Goal: Information Seeking & Learning: Find specific page/section

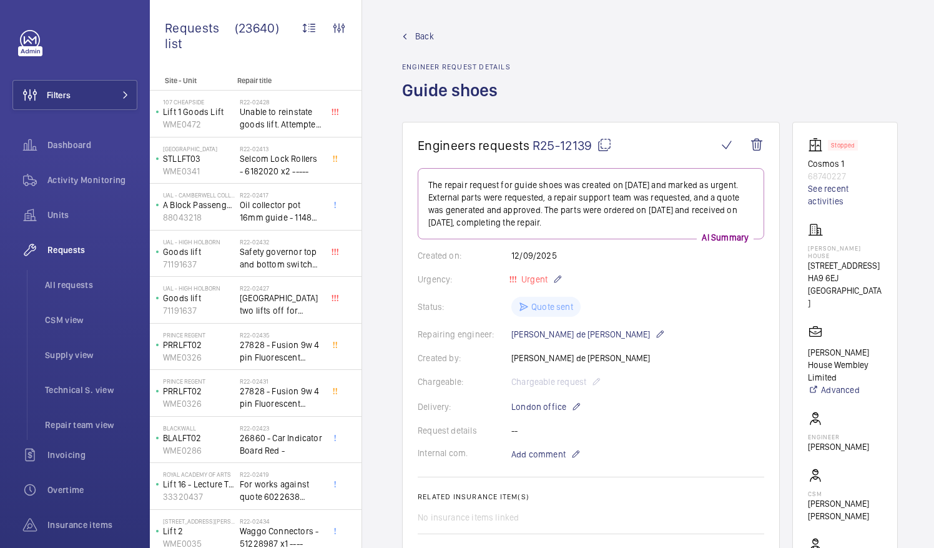
click at [609, 146] on mat-icon at bounding box center [604, 144] width 15 height 15
drag, startPoint x: 824, startPoint y: 245, endPoint x: 863, endPoint y: 247, distance: 39.4
click at [863, 247] on p "Brent House" at bounding box center [845, 251] width 74 height 15
drag, startPoint x: 863, startPoint y: 247, endPoint x: 871, endPoint y: 258, distance: 13.9
click at [871, 259] on p "349 High Rd" at bounding box center [845, 265] width 74 height 12
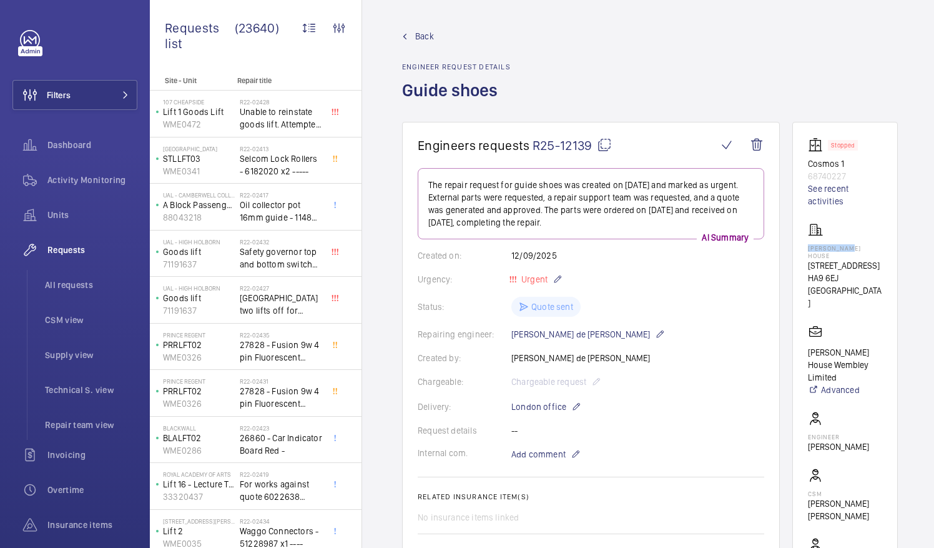
drag, startPoint x: 823, startPoint y: 245, endPoint x: 867, endPoint y: 249, distance: 43.9
click at [867, 249] on p "Brent House" at bounding box center [845, 251] width 74 height 15
copy p "Brent House"
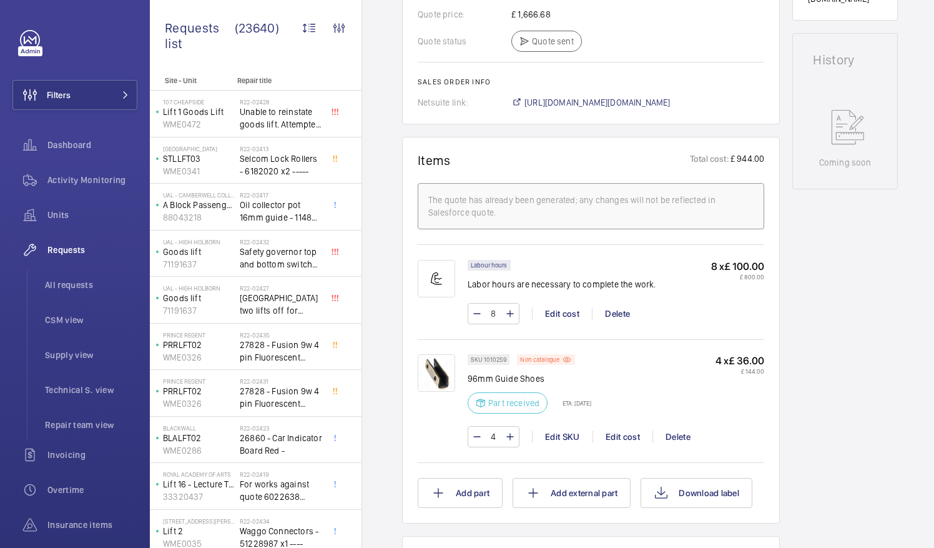
scroll to position [600, 0]
drag, startPoint x: 468, startPoint y: 375, endPoint x: 549, endPoint y: 376, distance: 81.2
click at [549, 376] on p "96mm Guide Shoes" at bounding box center [530, 378] width 124 height 12
drag, startPoint x: 549, startPoint y: 376, endPoint x: 522, endPoint y: 376, distance: 26.9
copy p "96mm Guide Shoes"
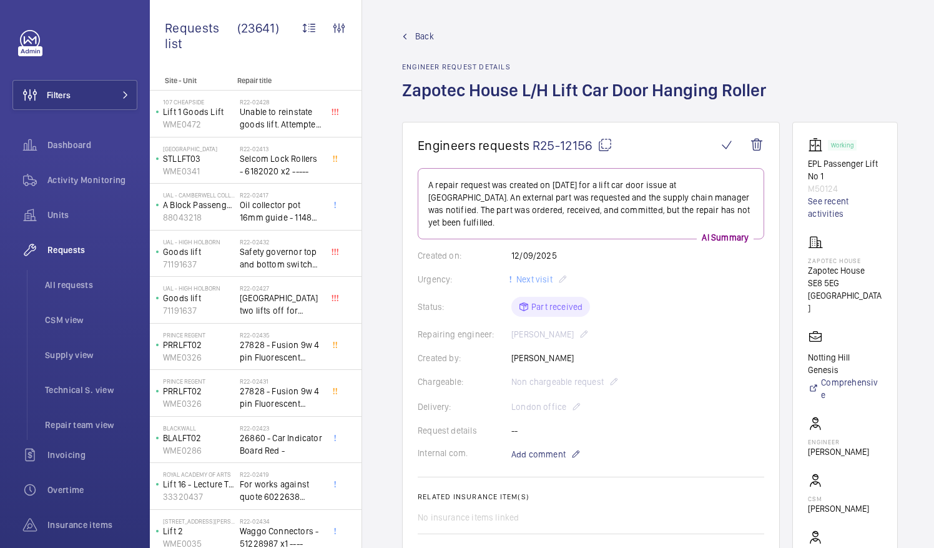
click at [606, 145] on mat-icon at bounding box center [605, 144] width 15 height 15
drag, startPoint x: 824, startPoint y: 270, endPoint x: 876, endPoint y: 274, distance: 52.0
click at [876, 274] on p "Zapotec House" at bounding box center [845, 270] width 74 height 12
click at [883, 249] on div "Zapotec House Zapotec House SE8 5EG LONDON" at bounding box center [845, 274] width 74 height 79
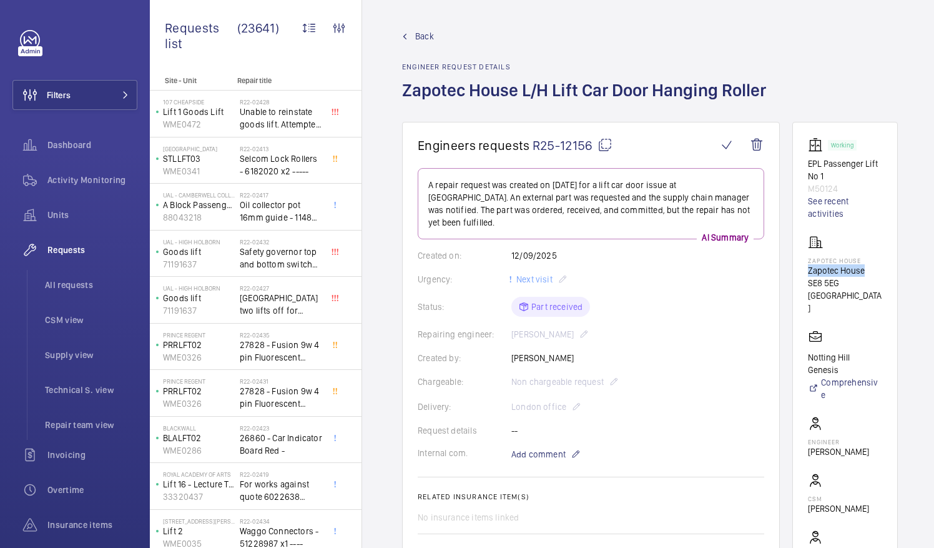
drag, startPoint x: 823, startPoint y: 270, endPoint x: 879, endPoint y: 272, distance: 56.2
click at [879, 272] on p "Zapotec House" at bounding box center [845, 270] width 74 height 12
drag, startPoint x: 879, startPoint y: 272, endPoint x: 869, endPoint y: 271, distance: 10.1
copy p "Zapotec House"
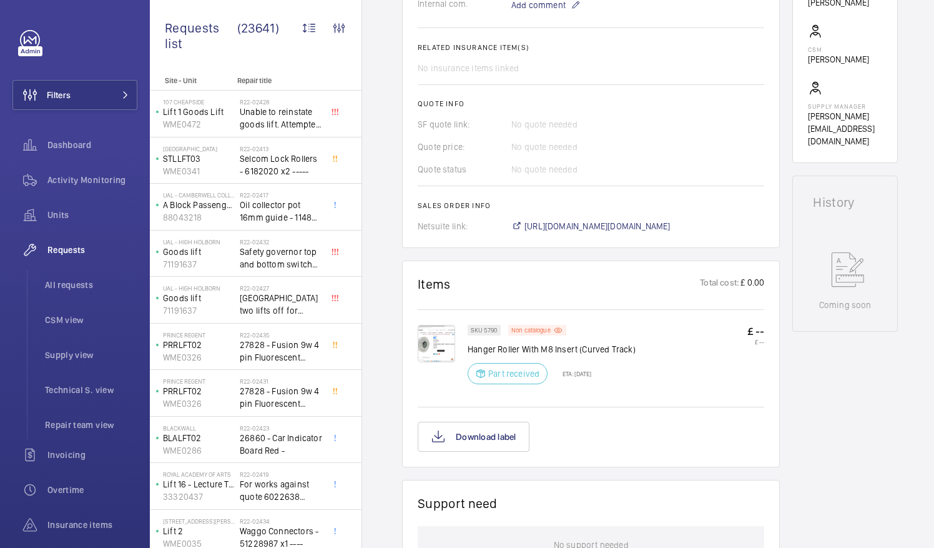
scroll to position [451, 0]
drag, startPoint x: 468, startPoint y: 334, endPoint x: 520, endPoint y: 334, distance: 51.2
click at [520, 341] on p "Hanger Roller With M8 Insert (Curved Track)" at bounding box center [552, 347] width 168 height 12
drag, startPoint x: 520, startPoint y: 334, endPoint x: 502, endPoint y: 335, distance: 17.5
copy p "Hanger Roller"
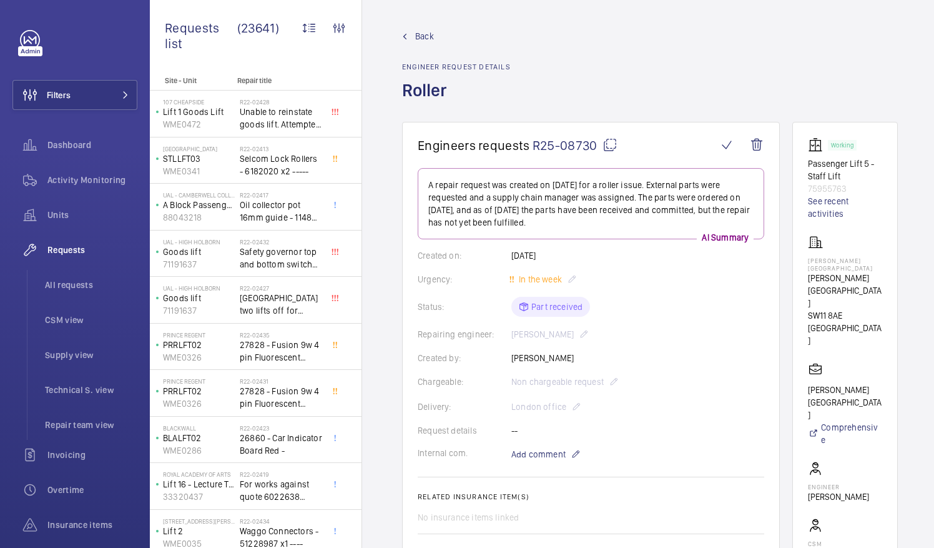
click at [605, 145] on mat-icon at bounding box center [610, 144] width 15 height 15
drag, startPoint x: 824, startPoint y: 277, endPoint x: 865, endPoint y: 279, distance: 40.6
click at [865, 279] on p "Pestana Chelsea Bridge Hotel" at bounding box center [845, 290] width 74 height 37
drag, startPoint x: 865, startPoint y: 279, endPoint x: 811, endPoint y: 277, distance: 54.4
click at [811, 277] on wm-front-card "Working Passenger Lift 5 - Staff Lift 75955763 See recent activities Pestana Ch…" at bounding box center [846, 389] width 106 height 535
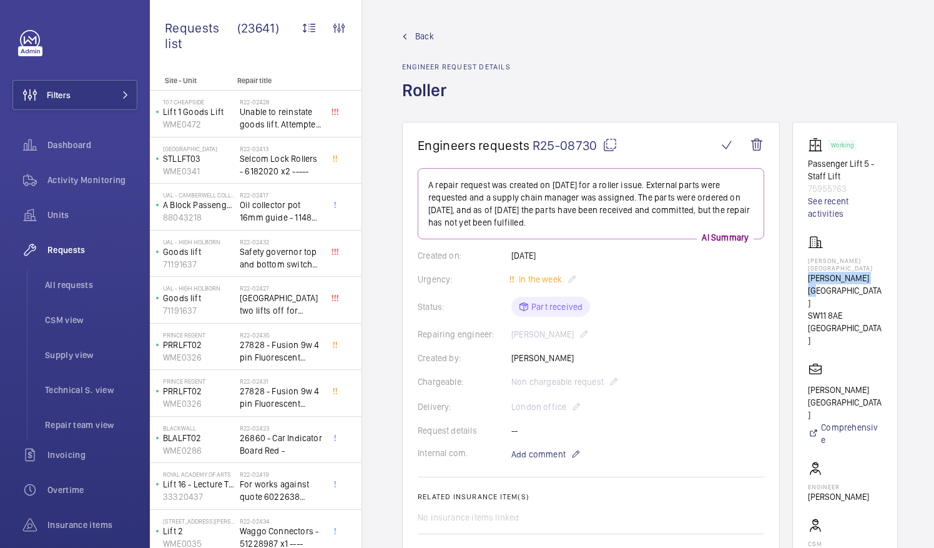
drag, startPoint x: 824, startPoint y: 277, endPoint x: 883, endPoint y: 280, distance: 58.8
click at [883, 280] on p "Pestana Chelsea Bridge Hotel" at bounding box center [845, 290] width 74 height 37
drag, startPoint x: 883, startPoint y: 280, endPoint x: 862, endPoint y: 278, distance: 20.7
copy p "Pestana Chelsea"
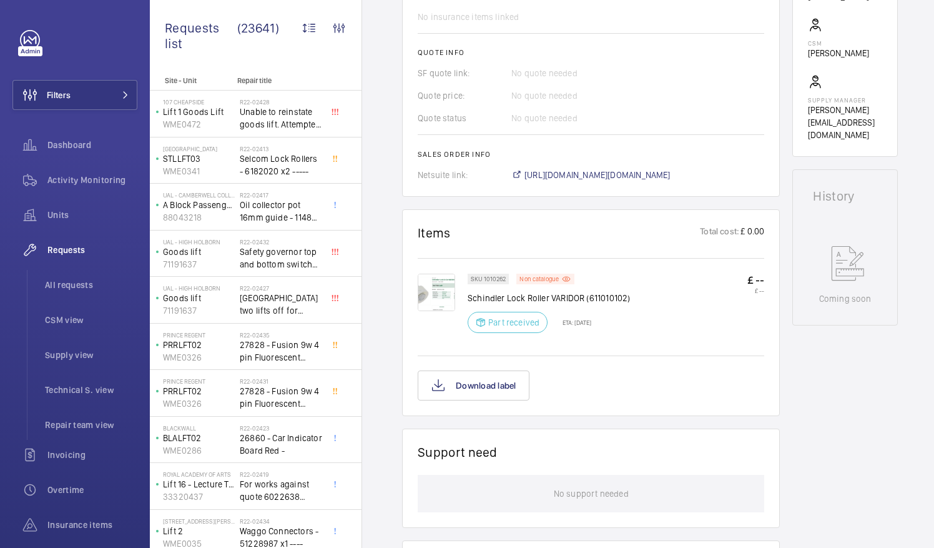
scroll to position [501, 0]
drag, startPoint x: 468, startPoint y: 294, endPoint x: 548, endPoint y: 297, distance: 80.0
click at [548, 297] on p "Schindler Lock Roller VARIDOR (611010102)" at bounding box center [549, 297] width 162 height 12
drag, startPoint x: 548, startPoint y: 297, endPoint x: 540, endPoint y: 297, distance: 8.7
copy p "Schindler Lock Roller"
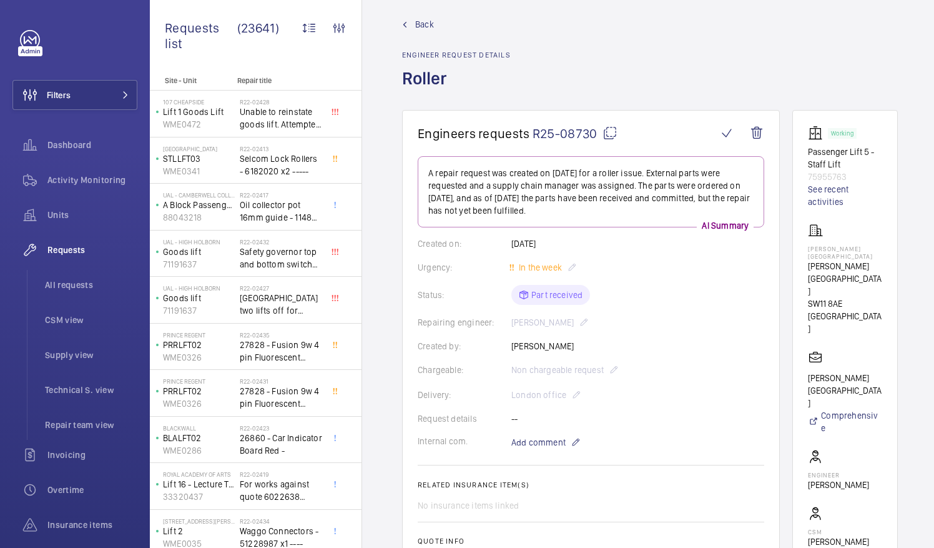
scroll to position [0, 0]
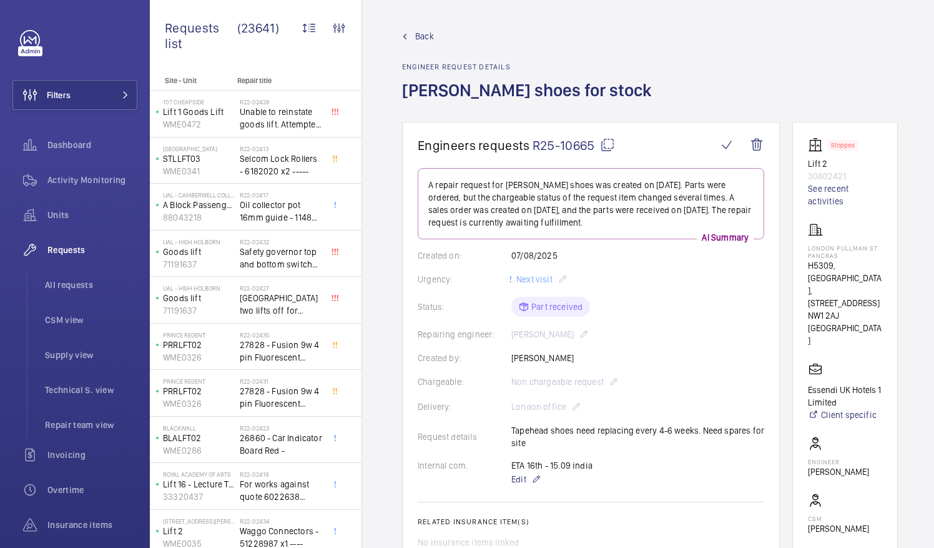
click at [603, 144] on mat-icon at bounding box center [607, 144] width 15 height 15
click at [824, 245] on p "LONDON PULLMAN ST PANCRAS" at bounding box center [845, 251] width 74 height 15
drag, startPoint x: 824, startPoint y: 245, endPoint x: 859, endPoint y: 251, distance: 36.1
click at [859, 251] on p "LONDON PULLMAN ST PANCRAS" at bounding box center [845, 251] width 74 height 15
drag, startPoint x: 859, startPoint y: 251, endPoint x: 837, endPoint y: 251, distance: 22.5
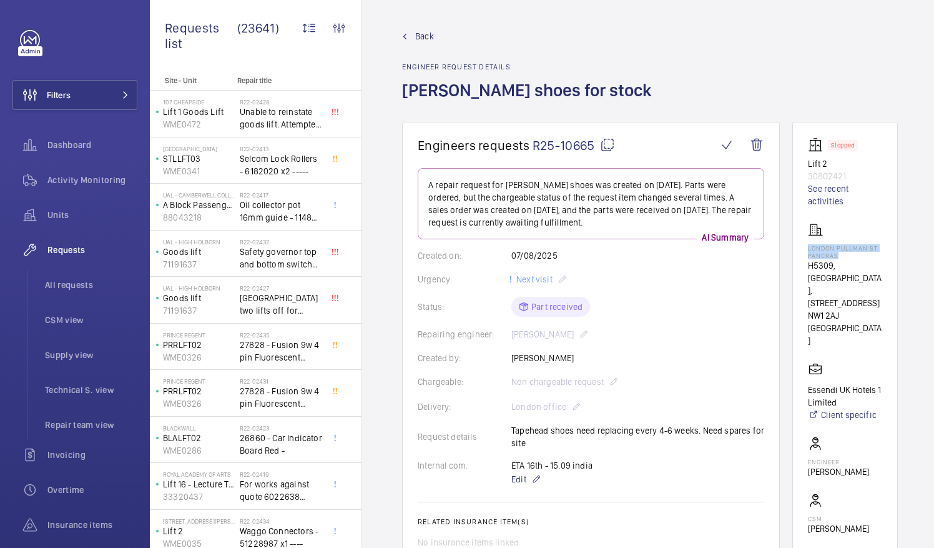
copy p "LONDON PULLMAN ST PANCRAS"
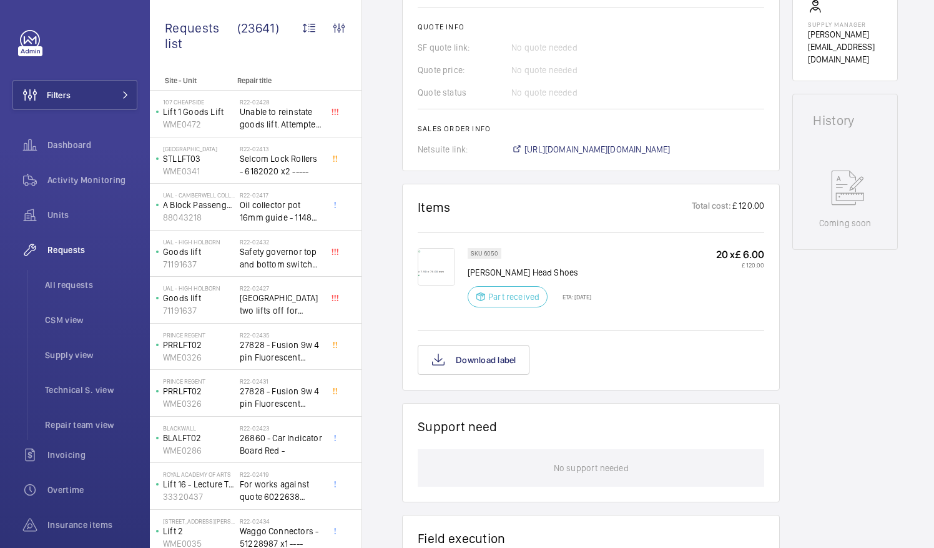
scroll to position [557, 0]
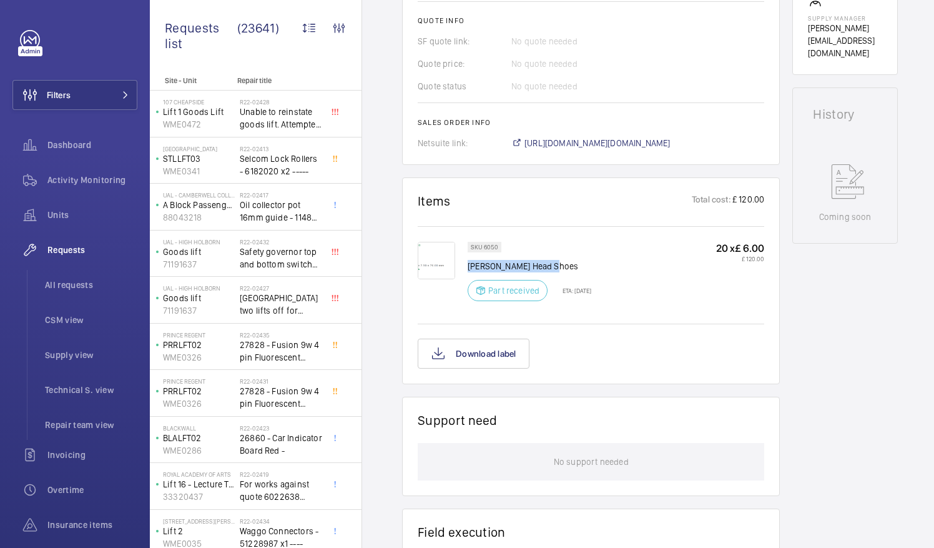
drag, startPoint x: 468, startPoint y: 250, endPoint x: 559, endPoint y: 254, distance: 90.6
click at [559, 260] on p "Otis Tape Head Shoes" at bounding box center [530, 266] width 124 height 12
drag, startPoint x: 559, startPoint y: 254, endPoint x: 518, endPoint y: 254, distance: 40.6
copy p "Otis Tape Head Shoes"
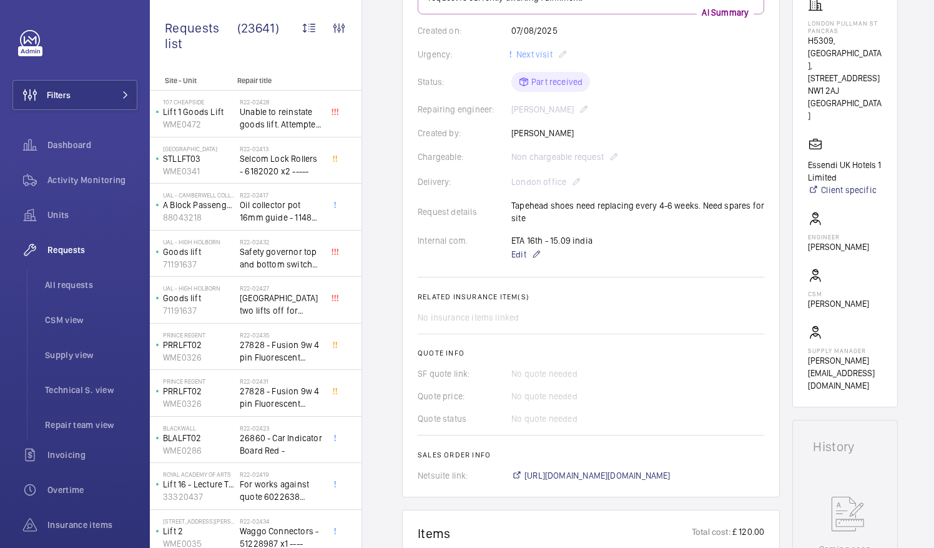
scroll to position [328, 0]
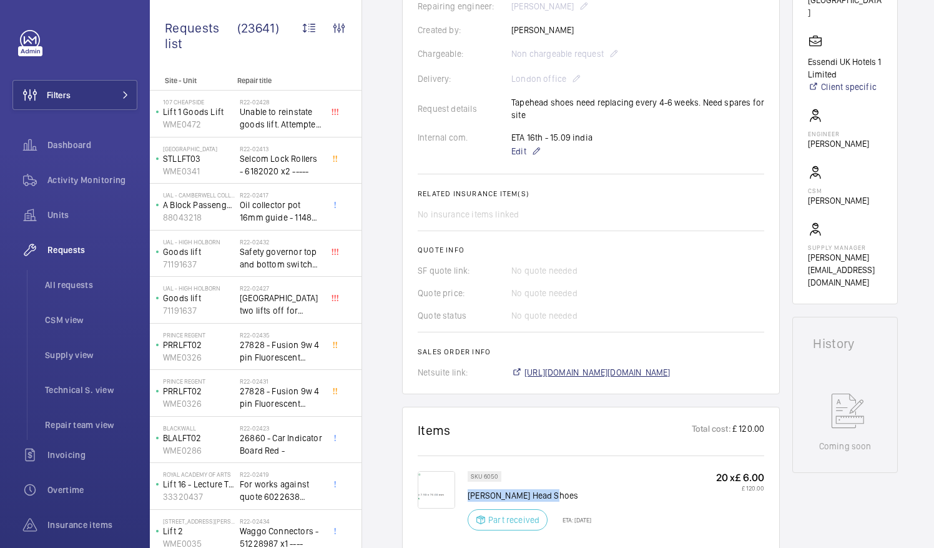
click at [657, 366] on span "https://6461500.app.netsuite.com/app/accounting/transactions/salesord.nl?id=300…" at bounding box center [598, 372] width 146 height 12
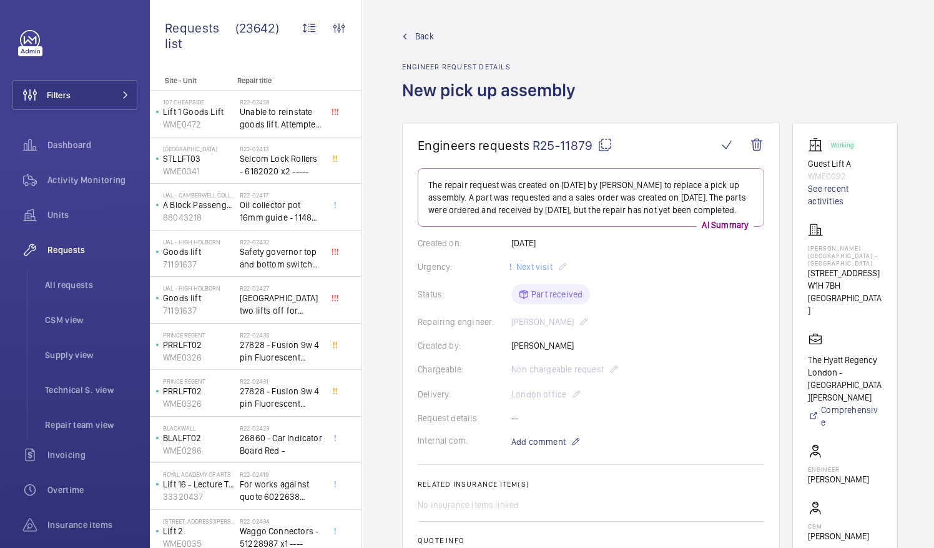
click at [610, 144] on mat-icon at bounding box center [605, 144] width 15 height 15
drag, startPoint x: 823, startPoint y: 247, endPoint x: 881, endPoint y: 248, distance: 57.5
click at [881, 248] on p "[PERSON_NAME][GEOGRAPHIC_DATA] - [GEOGRAPHIC_DATA]" at bounding box center [845, 255] width 74 height 22
drag, startPoint x: 881, startPoint y: 248, endPoint x: 859, endPoint y: 249, distance: 21.2
copy p "[PERSON_NAME][GEOGRAPHIC_DATA]"
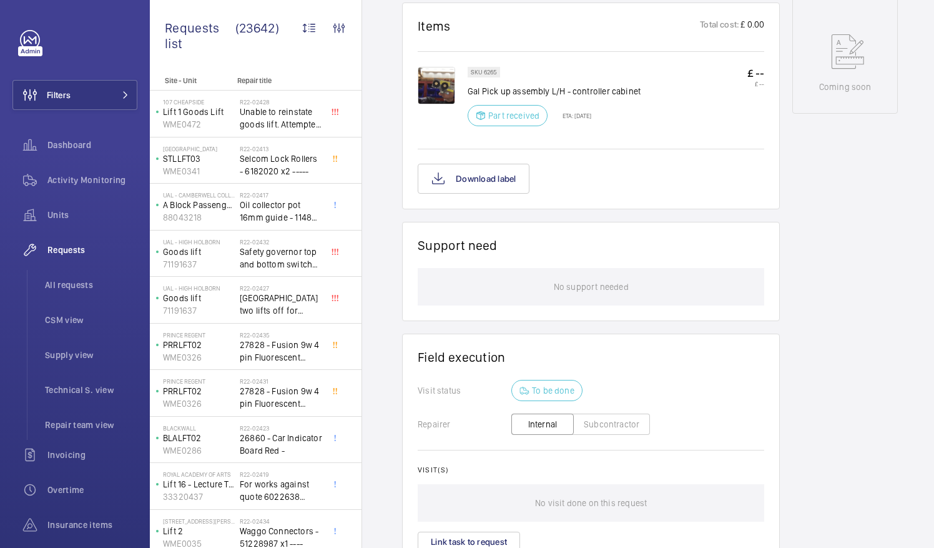
scroll to position [701, 0]
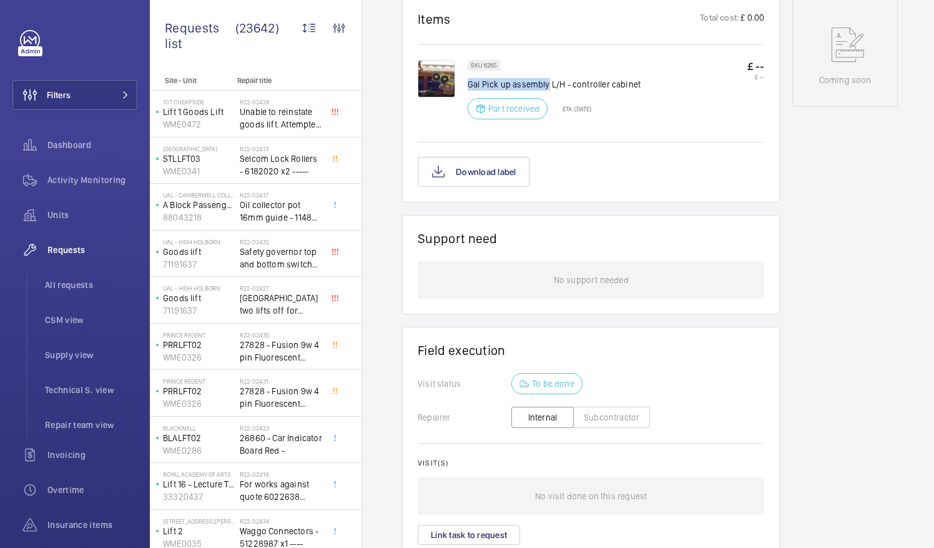
drag, startPoint x: 468, startPoint y: 81, endPoint x: 547, endPoint y: 83, distance: 79.3
click at [547, 83] on p "Gal Pick up assembly L/H - controller cabinet" at bounding box center [554, 84] width 173 height 12
drag, startPoint x: 547, startPoint y: 83, endPoint x: 534, endPoint y: 82, distance: 13.1
copy p "Gal Pick up assembly"
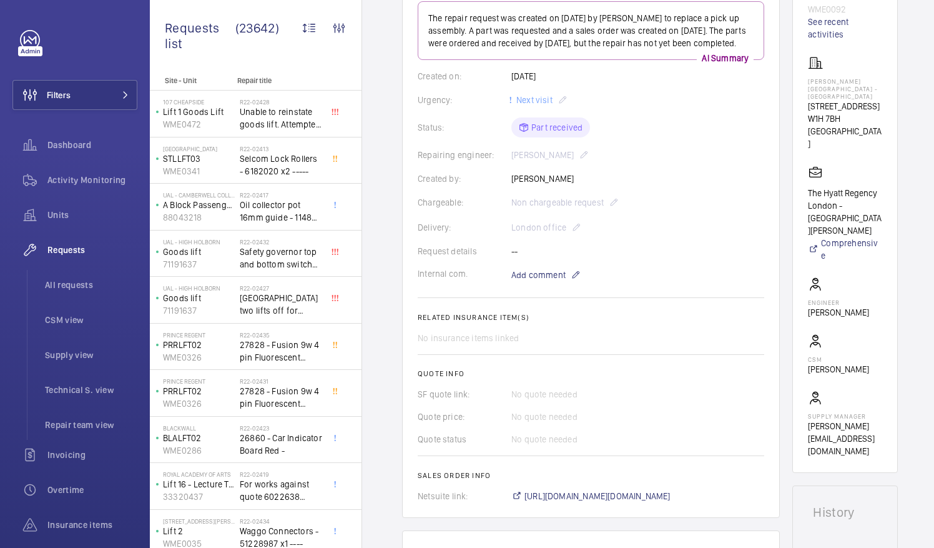
scroll to position [164, 0]
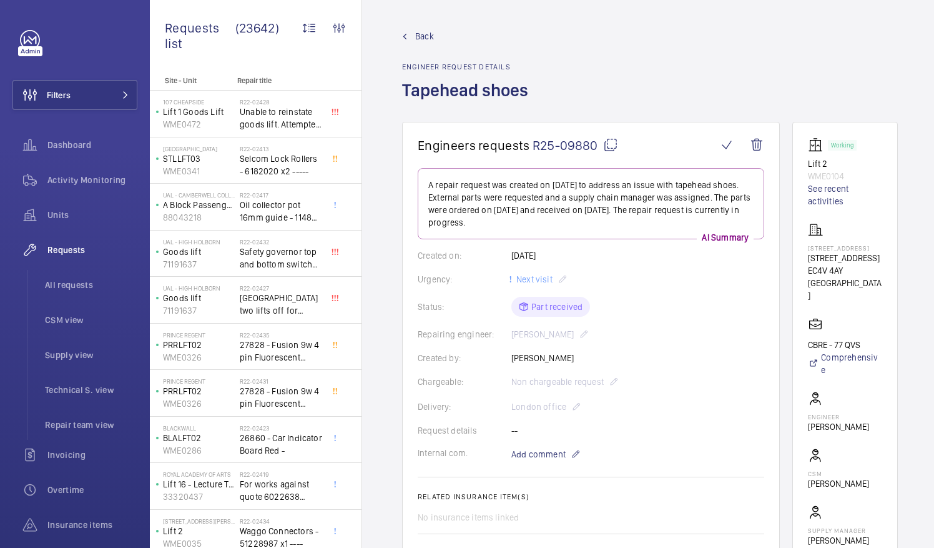
click at [668, 289] on wm-front-card-body "A repair request was created on [DATE] to address an issue with tapehead shoes.…" at bounding box center [591, 424] width 347 height 513
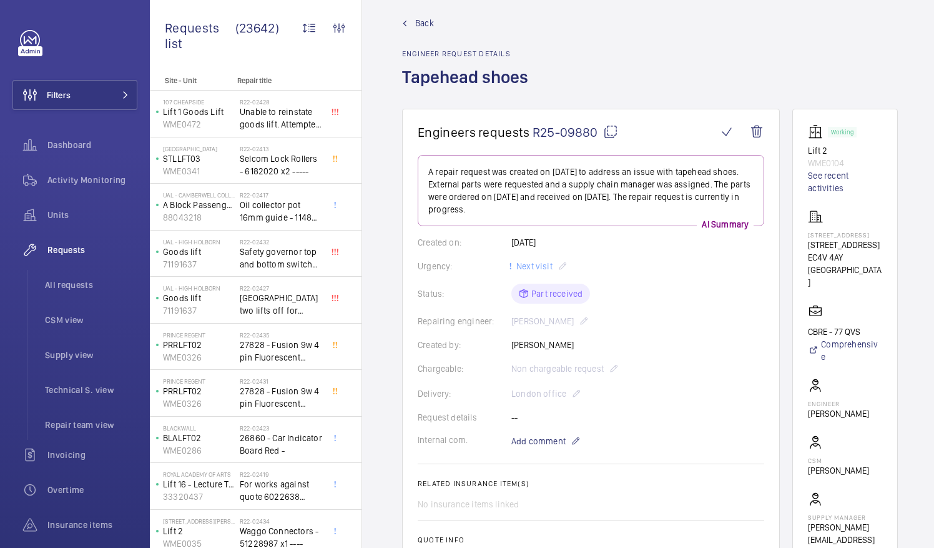
scroll to position [12, 0]
click at [610, 129] on mat-icon at bounding box center [610, 132] width 15 height 15
drag, startPoint x: 822, startPoint y: 251, endPoint x: 888, endPoint y: 254, distance: 65.6
click at [883, 252] on p "[STREET_ADDRESS]" at bounding box center [845, 245] width 74 height 12
drag, startPoint x: 888, startPoint y: 254, endPoint x: 881, endPoint y: 254, distance: 6.9
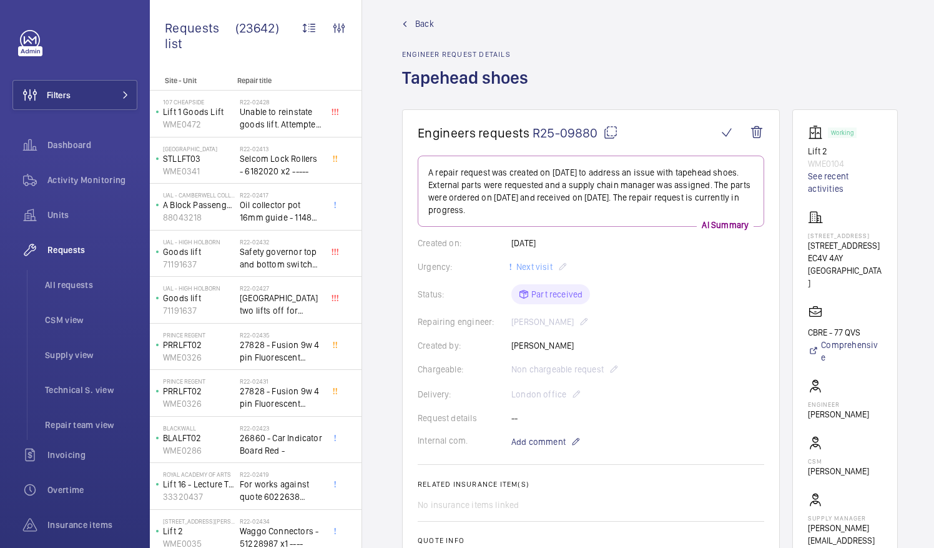
copy p "77 Queen Victoria"
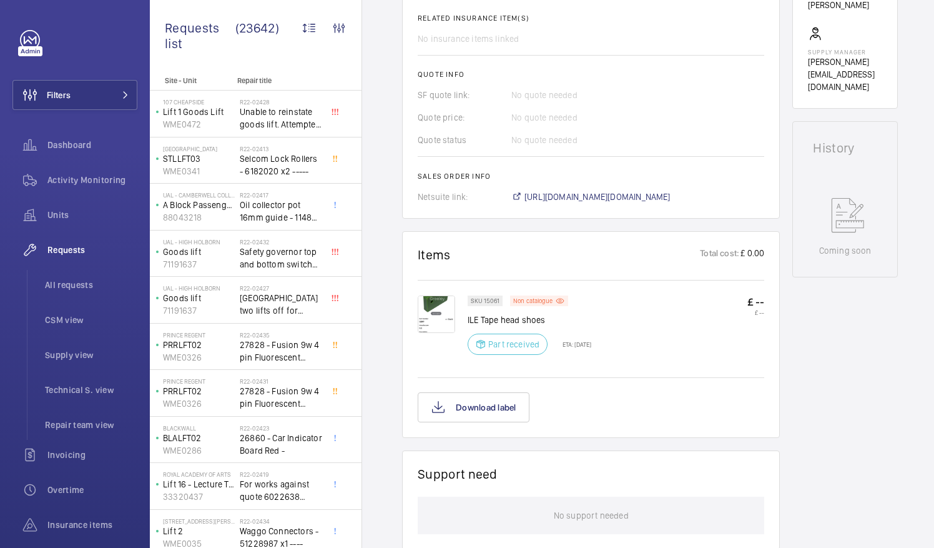
scroll to position [479, 0]
drag, startPoint x: 482, startPoint y: 316, endPoint x: 565, endPoint y: 322, distance: 83.3
click at [565, 322] on p "ILE Tape head shoes" at bounding box center [530, 319] width 124 height 12
drag, startPoint x: 565, startPoint y: 322, endPoint x: 525, endPoint y: 317, distance: 39.7
copy p "Tape head shoes"
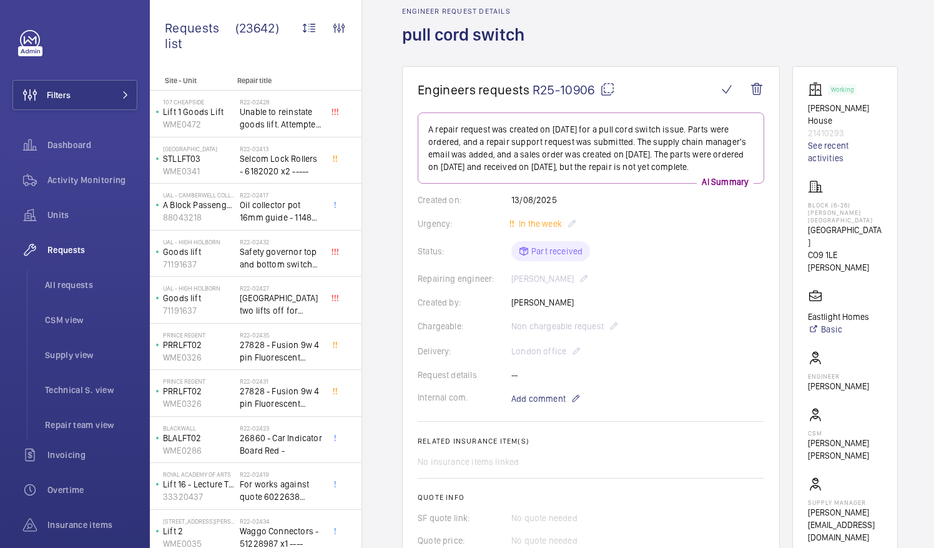
scroll to position [54, 0]
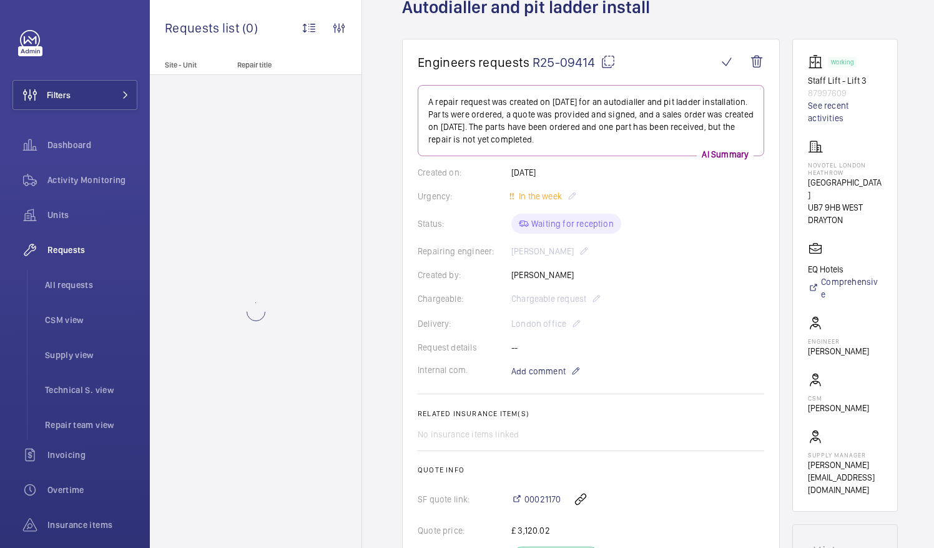
scroll to position [82, 0]
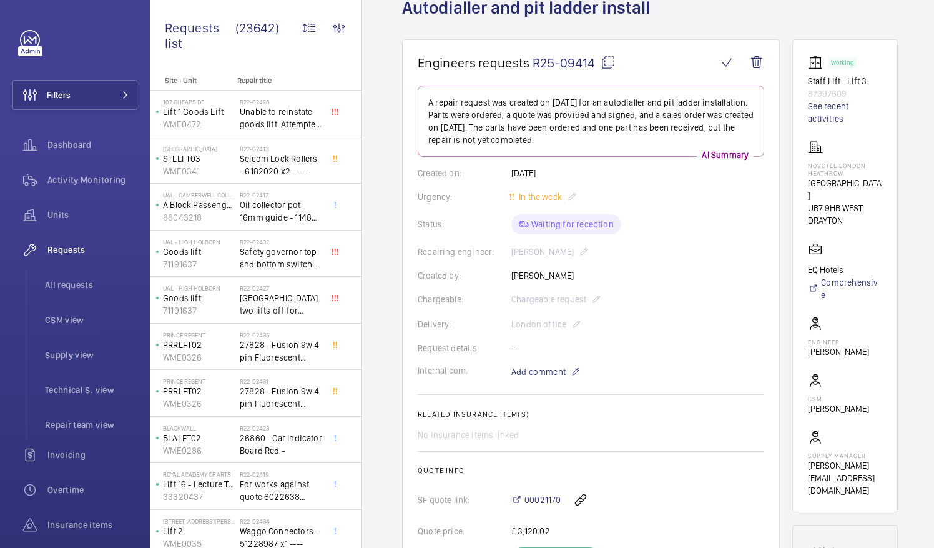
click at [608, 59] on mat-icon at bounding box center [608, 62] width 15 height 15
click at [821, 164] on wm-front-card "Working Staff Lift - Lift 3 87997609 See recent activities [GEOGRAPHIC_DATA][ST…" at bounding box center [846, 275] width 106 height 473
drag, startPoint x: 823, startPoint y: 163, endPoint x: 881, endPoint y: 172, distance: 58.2
click at [881, 172] on p "NOVOTEL LONDON HEATHROW" at bounding box center [845, 169] width 74 height 15
drag, startPoint x: 881, startPoint y: 172, endPoint x: 838, endPoint y: 169, distance: 42.6
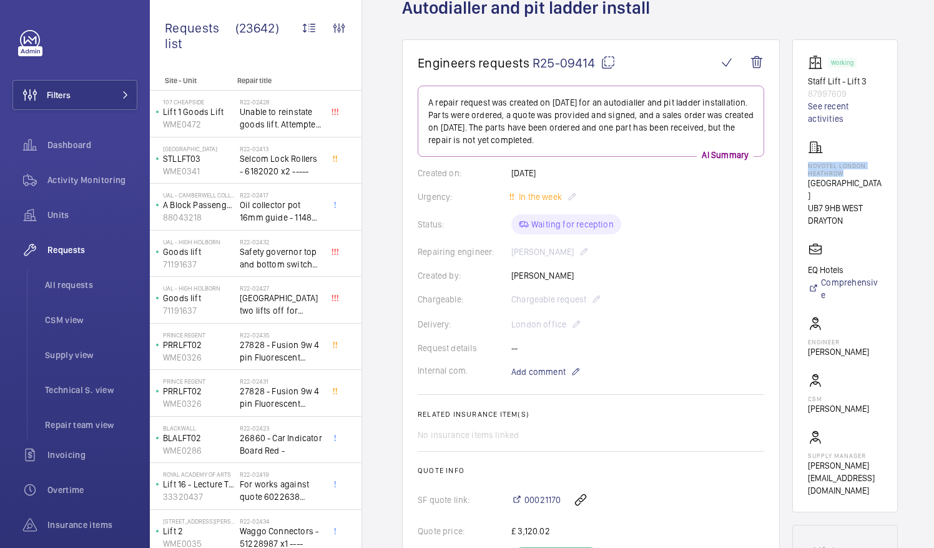
copy p "NOVOTEL LONDON HEATHROW"
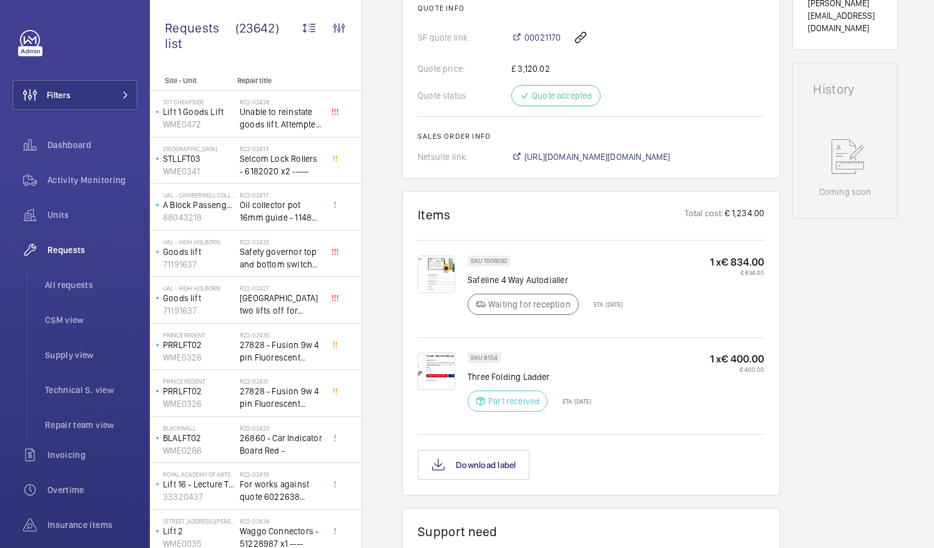
scroll to position [545, 0]
drag, startPoint x: 467, startPoint y: 371, endPoint x: 571, endPoint y: 370, distance: 103.7
click at [571, 370] on p "Three Folding Ladder" at bounding box center [530, 376] width 124 height 12
drag, startPoint x: 571, startPoint y: 370, endPoint x: 533, endPoint y: 372, distance: 37.5
copy p "Three Folding Ladder"
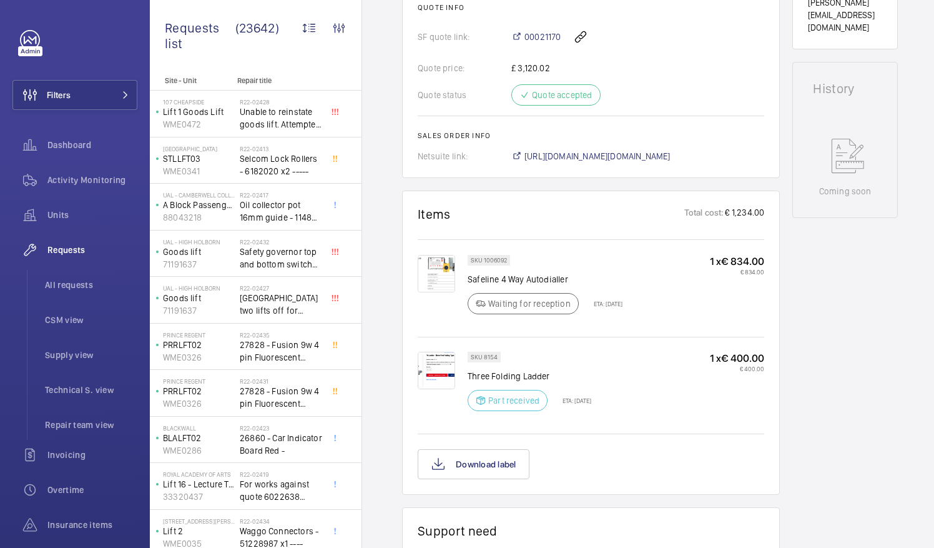
drag, startPoint x: 606, startPoint y: 385, endPoint x: 736, endPoint y: 442, distance: 141.0
click at [736, 442] on wm-front-card-body "SKU 1006092 Safeline 4 Way Autodialler Waiting for reception ETA: [DATE] 1 x € …" at bounding box center [591, 358] width 347 height 242
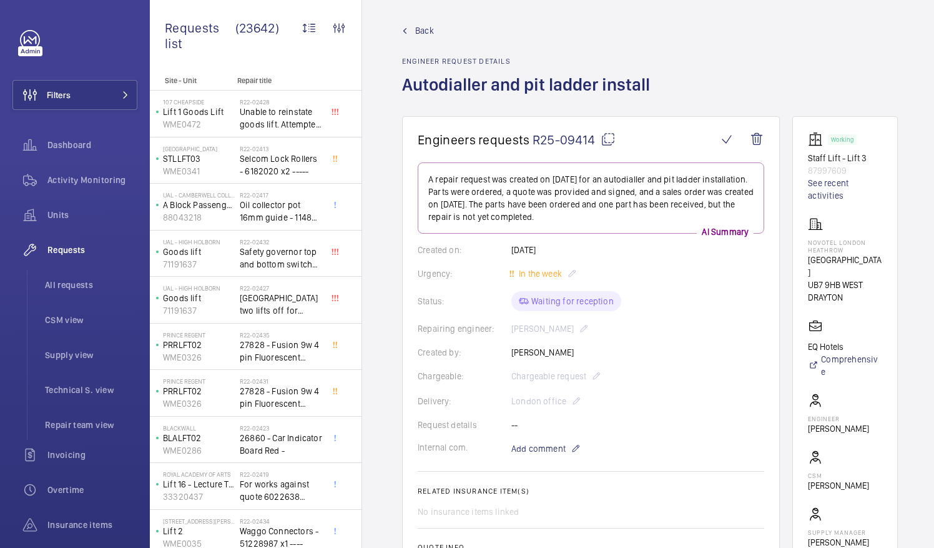
scroll to position [0, 0]
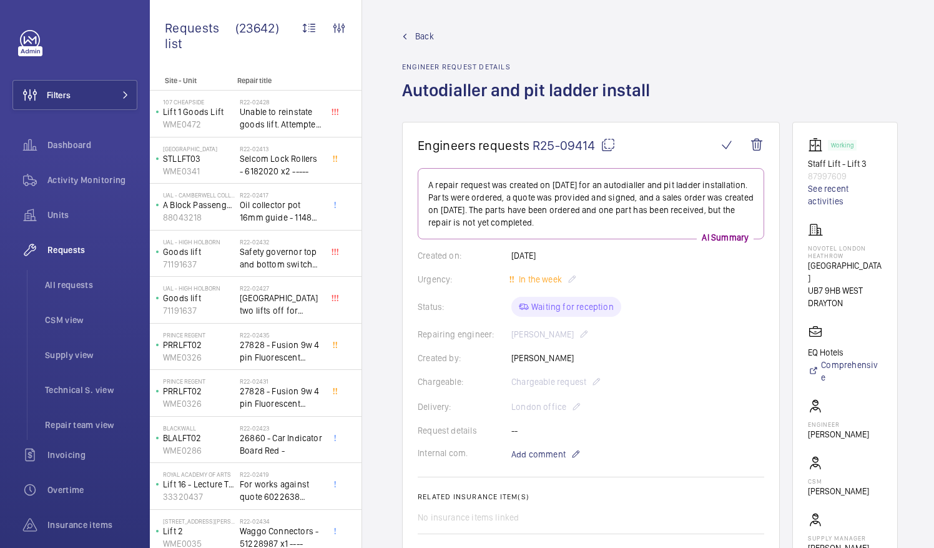
click at [605, 144] on mat-icon at bounding box center [608, 144] width 15 height 15
click at [84, 277] on li "All requests" at bounding box center [86, 285] width 102 height 30
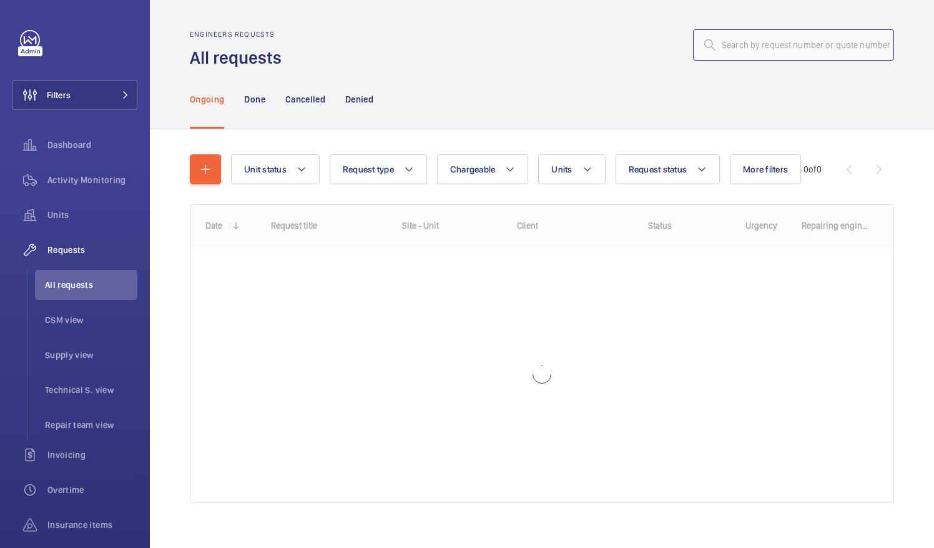
click at [736, 41] on input "text" at bounding box center [793, 44] width 201 height 31
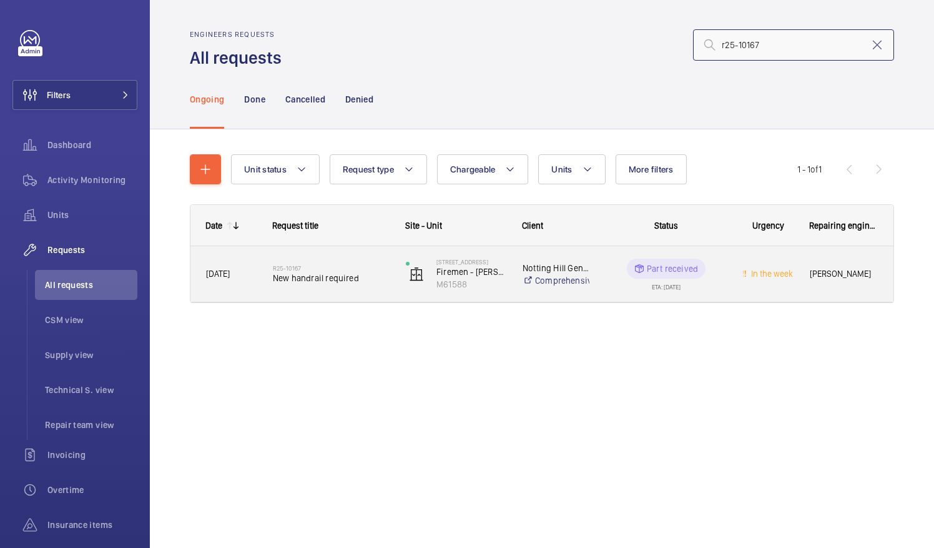
type input "r25-10167"
click at [310, 265] on h2 "R25-10167" at bounding box center [331, 267] width 117 height 7
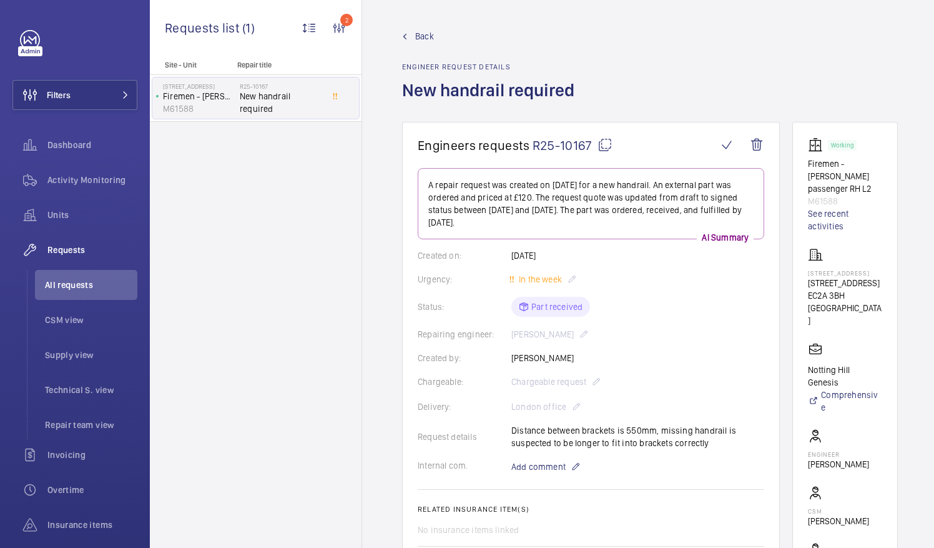
click at [607, 146] on mat-icon at bounding box center [605, 144] width 15 height 15
click at [61, 289] on span "All requests" at bounding box center [91, 285] width 92 height 12
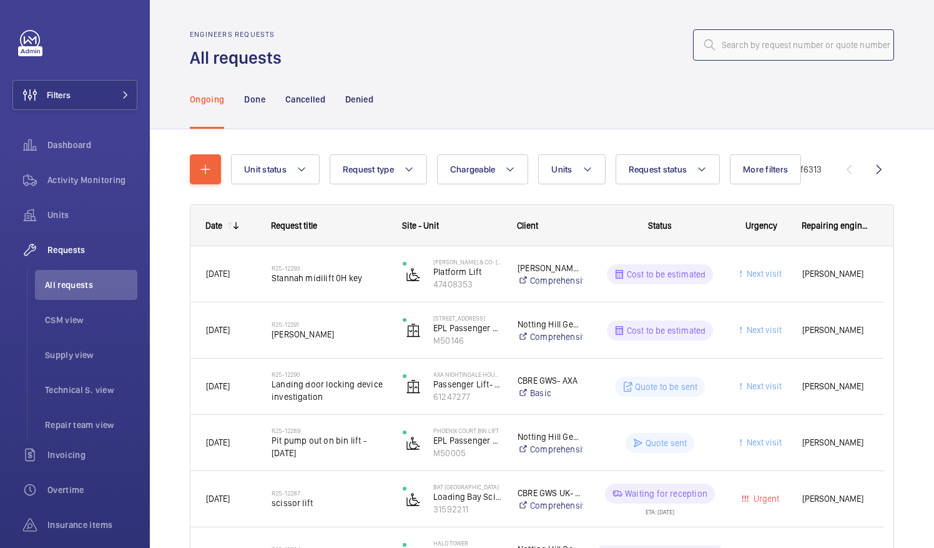
click at [748, 42] on input "text" at bounding box center [793, 44] width 201 height 31
paste input "R25-10167"
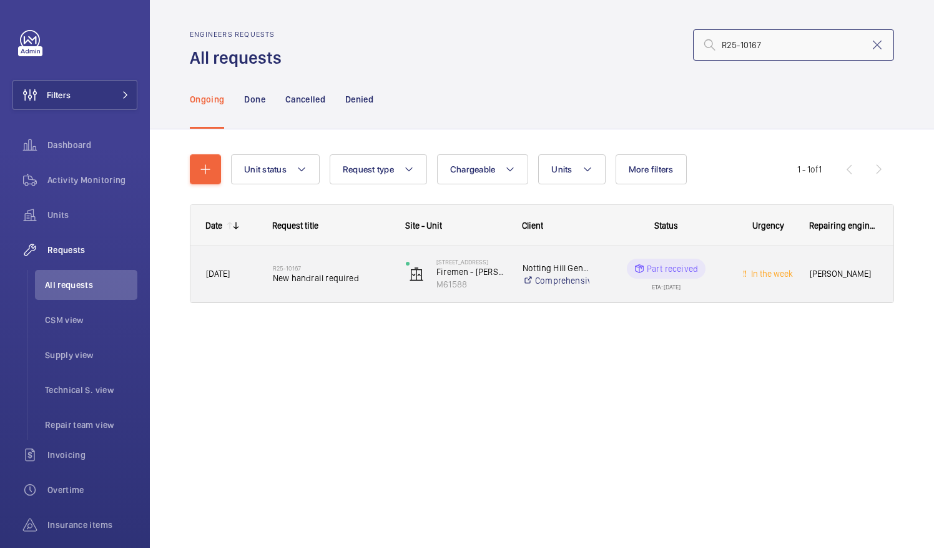
type input "R25-10167"
click at [313, 277] on span "New handrail required" at bounding box center [331, 278] width 117 height 12
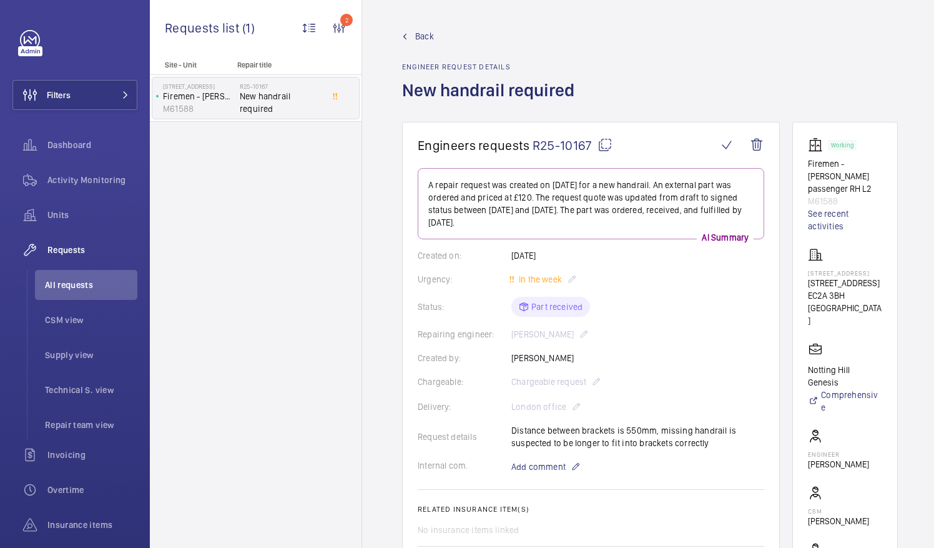
click at [600, 142] on mat-icon at bounding box center [605, 144] width 15 height 15
drag, startPoint x: 824, startPoint y: 270, endPoint x: 864, endPoint y: 297, distance: 48.2
click at [864, 297] on div "[STREET_ADDRESS]" at bounding box center [845, 286] width 74 height 79
drag, startPoint x: 864, startPoint y: 297, endPoint x: 833, endPoint y: 290, distance: 32.6
copy div "[STREET_ADDRESS]"
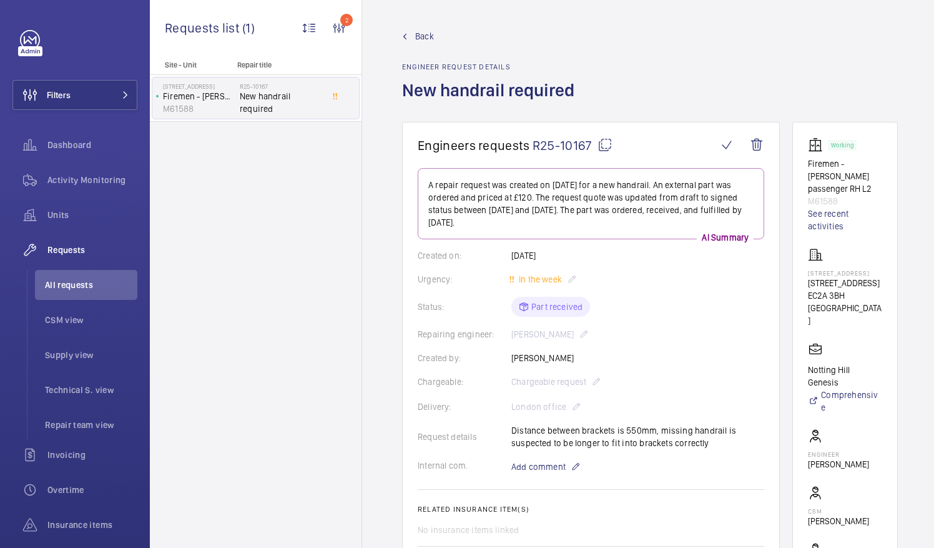
click at [255, 326] on div "Site - Unit Repair title 3 Bowl Court Firemen - [PERSON_NAME] passenger RH L2 M…" at bounding box center [256, 304] width 212 height 487
